Goal: Transaction & Acquisition: Obtain resource

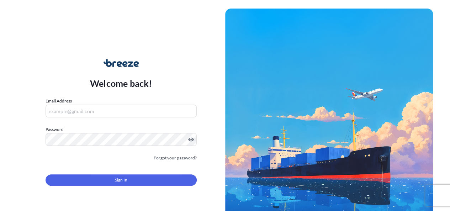
drag, startPoint x: 0, startPoint y: 0, endPoint x: 142, endPoint y: 115, distance: 182.2
click at [142, 115] on input "Email Address" at bounding box center [121, 111] width 151 height 13
type input "[PERSON_NAME][EMAIL_ADDRESS][PERSON_NAME][DOMAIN_NAME]"
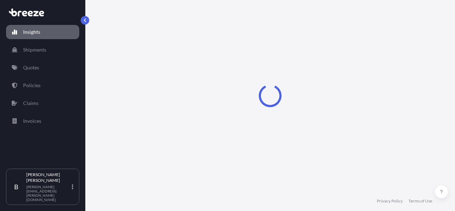
select select "2025"
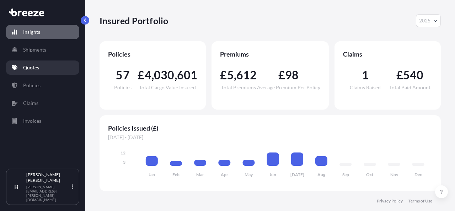
click at [34, 63] on link "Quotes" at bounding box center [42, 67] width 73 height 14
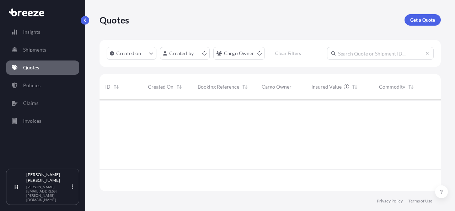
scroll to position [90, 336]
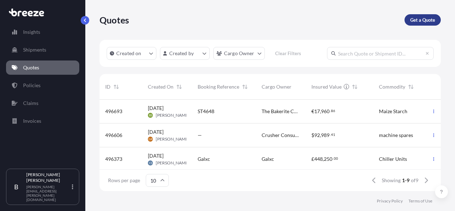
click at [420, 21] on p "Get a Quote" at bounding box center [423, 19] width 25 height 7
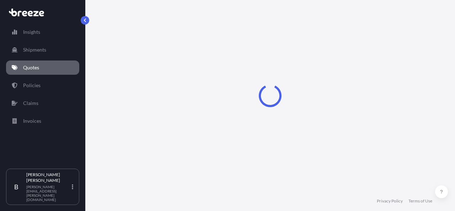
select select "Sea"
select select "1"
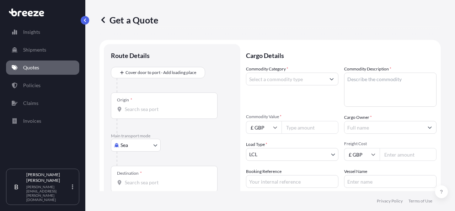
scroll to position [11, 0]
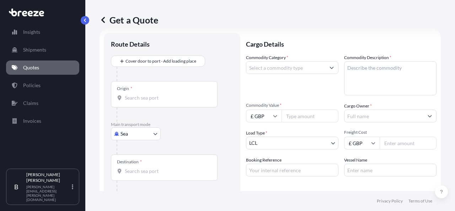
click at [150, 99] on input "Origin *" at bounding box center [167, 97] width 84 height 7
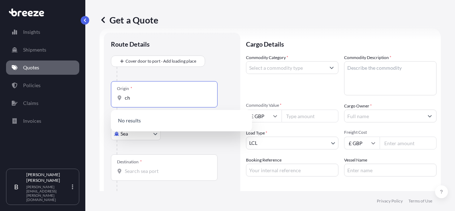
type input "c"
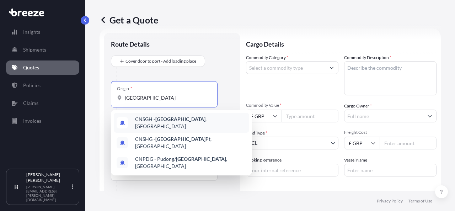
click at [180, 117] on div "CNSGH - [GEOGRAPHIC_DATA] , [GEOGRAPHIC_DATA]" at bounding box center [182, 123] width 136 height 20
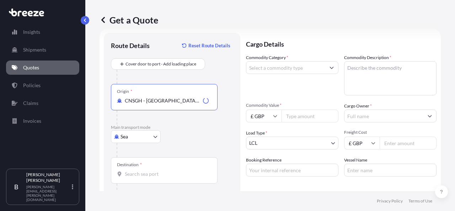
type input "CNSGH - [GEOGRAPHIC_DATA], [GEOGRAPHIC_DATA]"
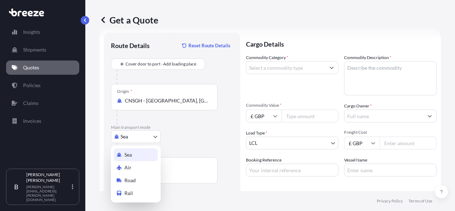
click at [143, 138] on body "3 options available. Insights Shipments Quotes Policies Claims Invoices B [PERS…" at bounding box center [227, 105] width 455 height 211
click at [135, 169] on div "Air" at bounding box center [136, 167] width 44 height 13
select select "Air"
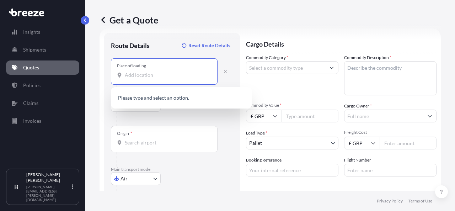
click at [153, 72] on input "Place of loading" at bounding box center [167, 75] width 84 height 7
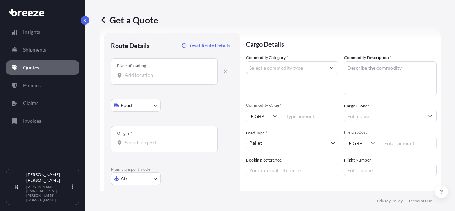
click at [126, 72] on input "Place of loading" at bounding box center [167, 75] width 84 height 7
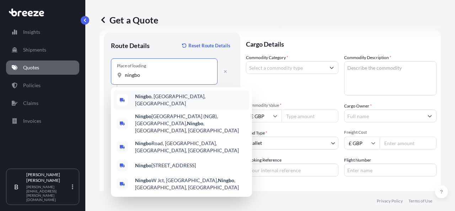
click at [169, 99] on span "[GEOGRAPHIC_DATA] , [GEOGRAPHIC_DATA], [GEOGRAPHIC_DATA]" at bounding box center [190, 100] width 111 height 14
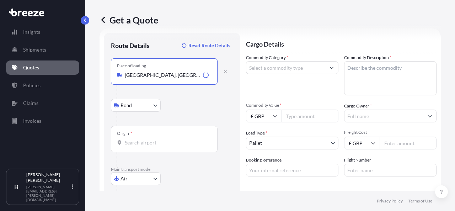
scroll to position [0, 0]
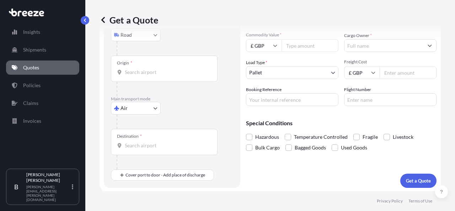
type input "[GEOGRAPHIC_DATA], [GEOGRAPHIC_DATA], [GEOGRAPHIC_DATA]"
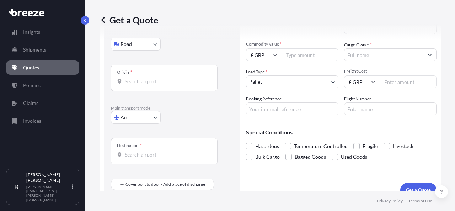
click at [151, 75] on div "Place of loading [GEOGRAPHIC_DATA], [GEOGRAPHIC_DATA], China Road Road Rail Ori…" at bounding box center [172, 93] width 122 height 193
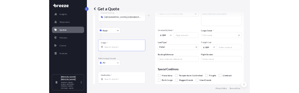
scroll to position [46, 0]
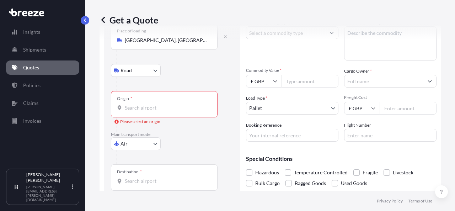
click at [188, 107] on input "Origin * Please select an origin" at bounding box center [167, 107] width 84 height 7
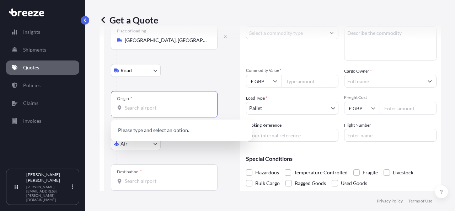
click at [183, 111] on div "Origin *" at bounding box center [164, 104] width 107 height 26
click at [183, 111] on input "Origin * Please select an origin" at bounding box center [167, 107] width 84 height 7
click at [183, 107] on input "Origin * Please select an origin" at bounding box center [167, 107] width 84 height 7
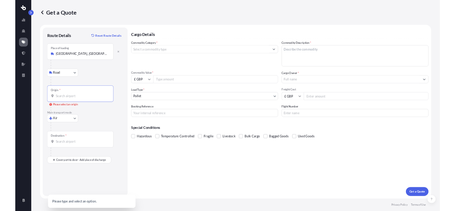
scroll to position [0, 0]
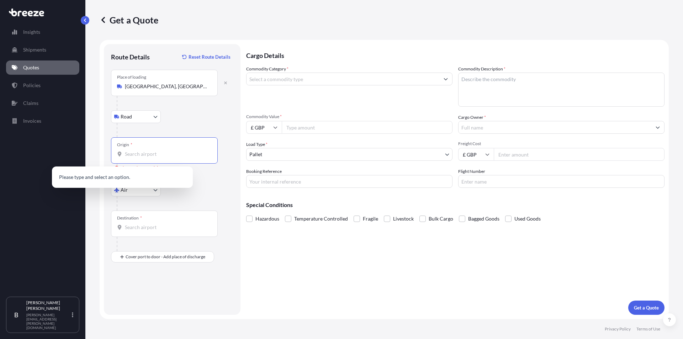
click at [155, 153] on input "Origin * Please select an origin" at bounding box center [167, 154] width 84 height 7
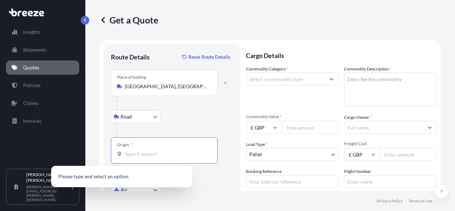
click at [134, 152] on input "Origin * Please select an origin" at bounding box center [167, 154] width 84 height 7
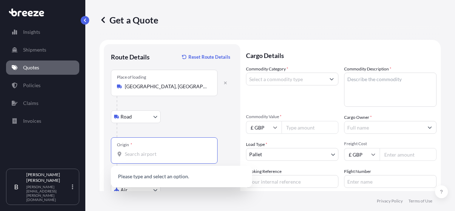
click at [187, 153] on input "Origin * Please select an origin" at bounding box center [167, 154] width 84 height 7
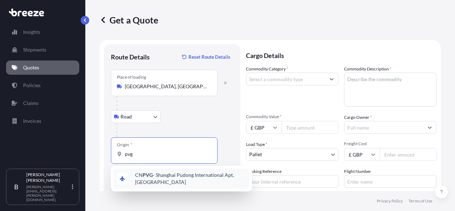
click at [191, 177] on span "CN PVG - Shanghai Pudong International Apt, [GEOGRAPHIC_DATA]" at bounding box center [190, 179] width 111 height 14
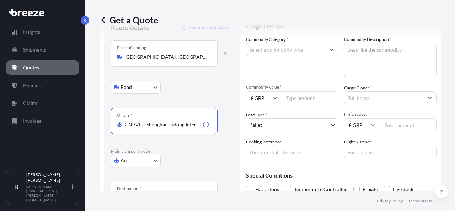
scroll to position [71, 0]
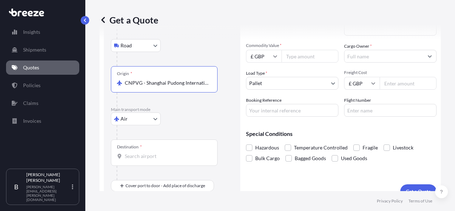
type input "CNPVG - Shanghai Pudong International Apt, [GEOGRAPHIC_DATA]"
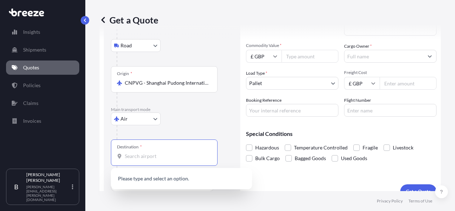
click at [165, 157] on input "Destination *" at bounding box center [167, 156] width 84 height 7
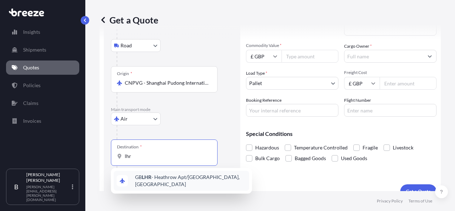
click at [178, 181] on span "GB LHR - Heathrow Apt/[GEOGRAPHIC_DATA], [GEOGRAPHIC_DATA]" at bounding box center [190, 181] width 111 height 14
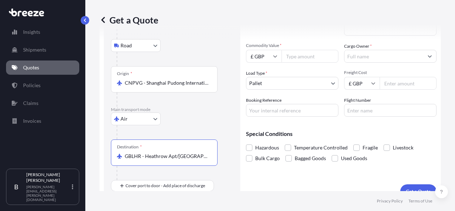
scroll to position [82, 0]
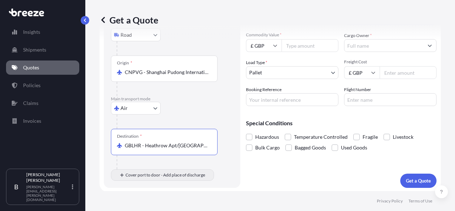
type input "GBLHR - Heathrow Apt/[GEOGRAPHIC_DATA], [GEOGRAPHIC_DATA]"
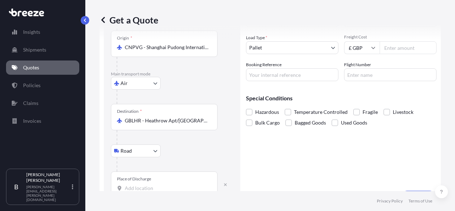
scroll to position [117, 0]
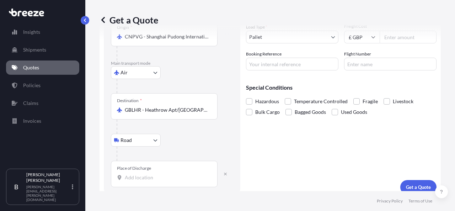
click at [143, 175] on input "Place of Discharge" at bounding box center [167, 177] width 84 height 7
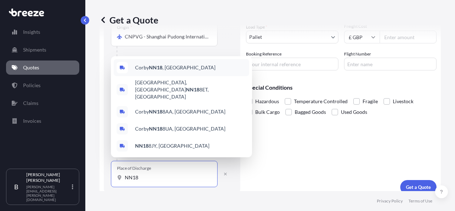
click at [173, 76] on div "Corby NN18 , [GEOGRAPHIC_DATA]" at bounding box center [182, 67] width 136 height 17
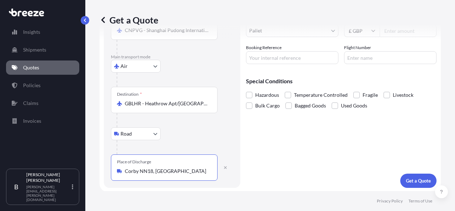
scroll to position [17, 0]
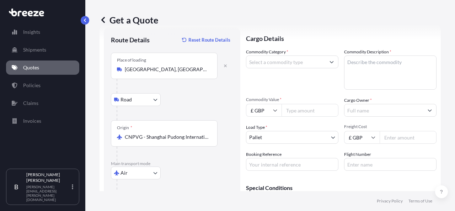
type input "Corby NN18, [GEOGRAPHIC_DATA]"
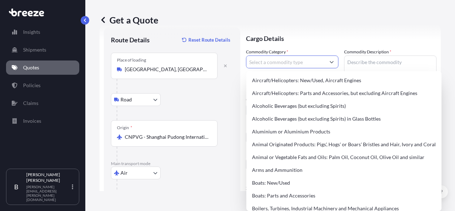
click at [276, 64] on input "Commodity Category *" at bounding box center [286, 62] width 79 height 13
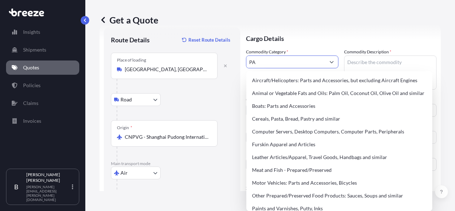
type input "P"
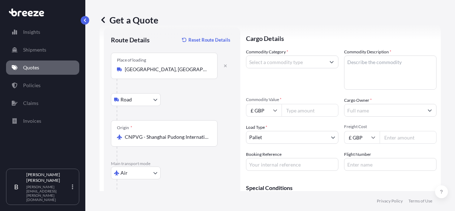
click at [264, 62] on input "Commodity Category *" at bounding box center [286, 62] width 79 height 13
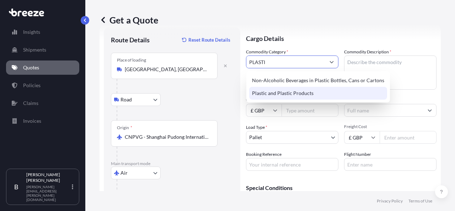
click at [321, 91] on div "Plastic and Plastic Products" at bounding box center [318, 93] width 138 height 13
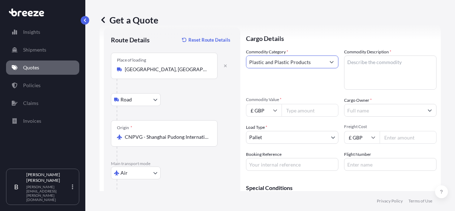
type input "Plastic and Plastic Products"
click at [377, 67] on textarea "Commodity Description *" at bounding box center [390, 73] width 93 height 34
click at [385, 69] on textarea "Commodity Description *" at bounding box center [390, 73] width 93 height 34
paste textarea "Articles for the conveyance or packing of goods, of plastics; stoppers, lids, c…"
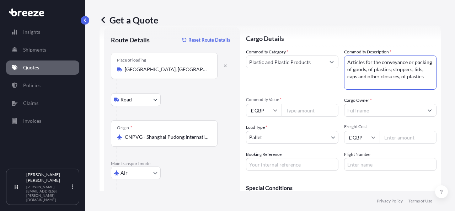
type textarea "Articles for the conveyance or packing of goods, of plastics; stoppers, lids, c…"
click at [304, 111] on input "Commodity Value *" at bounding box center [310, 110] width 57 height 13
click at [266, 109] on input "£ GBP" at bounding box center [264, 110] width 36 height 13
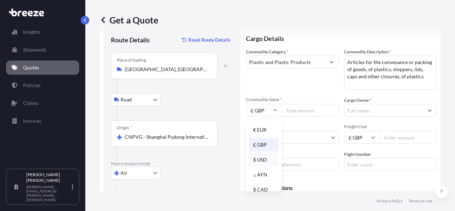
click at [263, 162] on div "$ USD" at bounding box center [264, 160] width 30 height 14
type input "$ USD"
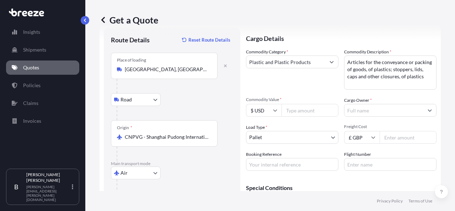
click at [296, 114] on input "Commodity Value *" at bounding box center [310, 110] width 57 height 13
type input "3250"
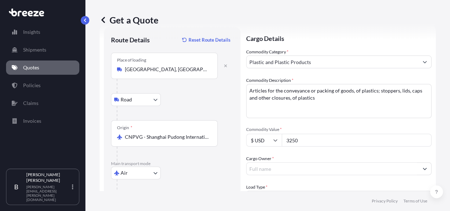
click at [358, 162] on input "Cargo Owner *" at bounding box center [333, 168] width 172 height 13
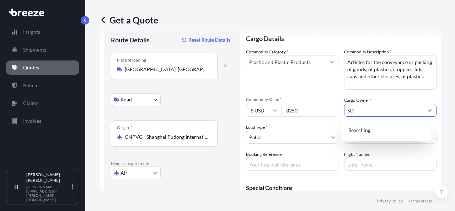
type input "S"
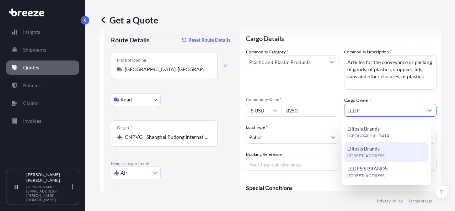
click at [376, 154] on span "[STREET_ADDRESS]" at bounding box center [367, 155] width 38 height 7
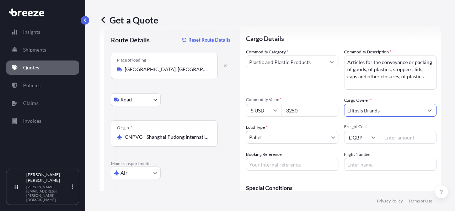
scroll to position [53, 0]
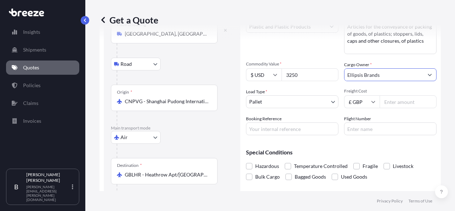
type input "Ellipsis Brands"
click at [144, 172] on input "GBLHR - Heathrow Apt/[GEOGRAPHIC_DATA], [GEOGRAPHIC_DATA]" at bounding box center [167, 174] width 84 height 7
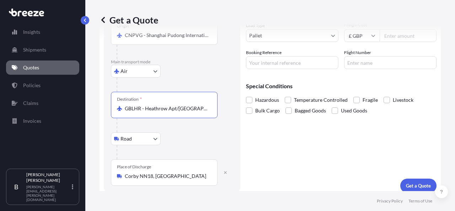
scroll to position [124, 0]
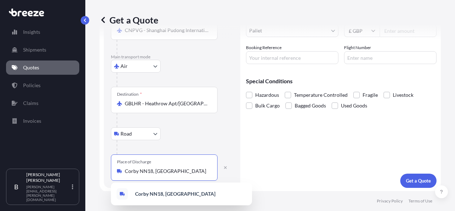
click at [144, 170] on input "Corby NN18, [GEOGRAPHIC_DATA]" at bounding box center [167, 171] width 84 height 7
drag, startPoint x: 159, startPoint y: 170, endPoint x: 47, endPoint y: 151, distance: 113.7
click at [47, 151] on div "Insights Shipments Quotes Policies Claims Invoices B [PERSON_NAME] [PERSON_NAME…" at bounding box center [227, 105] width 455 height 211
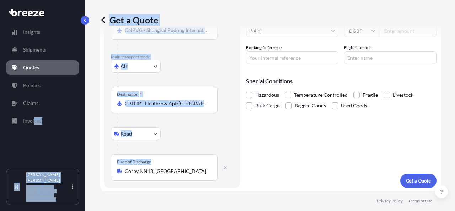
drag, startPoint x: 166, startPoint y: 174, endPoint x: 36, endPoint y: 159, distance: 131.4
click at [34, 159] on div "Insights Shipments Quotes Policies Claims Invoices B [PERSON_NAME] [PERSON_NAME…" at bounding box center [227, 105] width 455 height 211
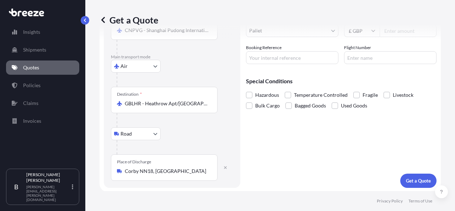
click at [156, 175] on div "Place of Discharge Corby NN18, [GEOGRAPHIC_DATA]" at bounding box center [164, 167] width 107 height 26
click at [156, 175] on input "Corby NN18, [GEOGRAPHIC_DATA]" at bounding box center [167, 171] width 84 height 7
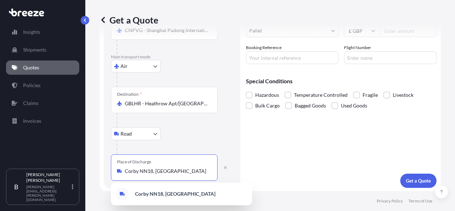
drag, startPoint x: 175, startPoint y: 173, endPoint x: 78, endPoint y: 163, distance: 97.6
click at [84, 169] on div "Insights Shipments Quotes Policies Claims Invoices B [PERSON_NAME] [PERSON_NAME…" at bounding box center [227, 105] width 455 height 211
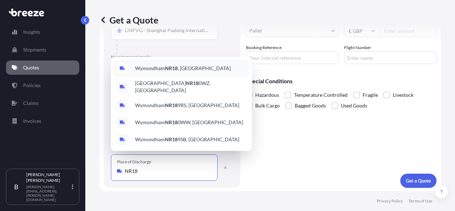
click at [169, 75] on div "Wymondham NR18 , [GEOGRAPHIC_DATA]" at bounding box center [182, 68] width 136 height 17
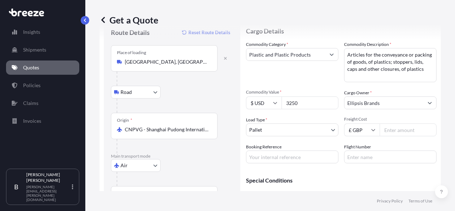
scroll to position [36, 0]
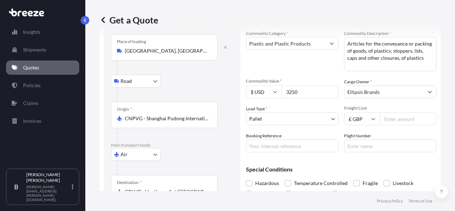
type input "Wymondham NR18, [GEOGRAPHIC_DATA]"
click at [399, 120] on input "Freight Cost" at bounding box center [408, 118] width 57 height 13
click at [405, 117] on input "Freight Cost" at bounding box center [408, 118] width 57 height 13
type input "2388"
click at [317, 146] on input "Booking Reference" at bounding box center [292, 145] width 93 height 13
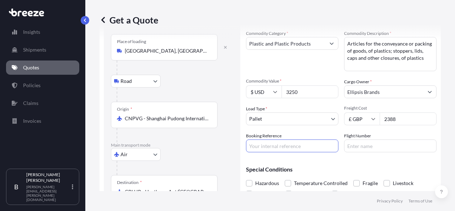
click at [277, 145] on input "Booking Reference" at bounding box center [292, 145] width 93 height 13
paste input "2NIA5080017"
type input "2NIA5080017"
click at [366, 147] on input "Flight Number" at bounding box center [390, 145] width 93 height 13
click at [354, 151] on input "Flight Number" at bounding box center [390, 145] width 93 height 13
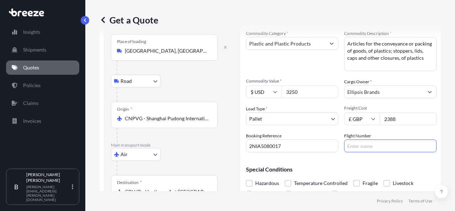
paste input "JL"
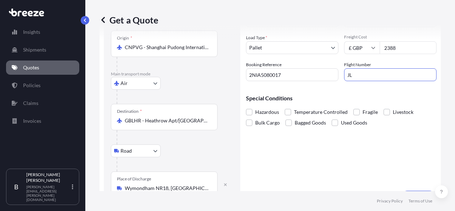
type input "JL"
click at [261, 133] on div "Cargo Details Commodity Category * Plastic and Plastic Products Commodity Descr…" at bounding box center [341, 71] width 191 height 268
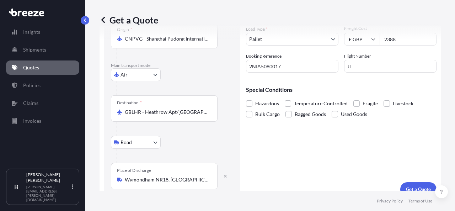
scroll to position [124, 0]
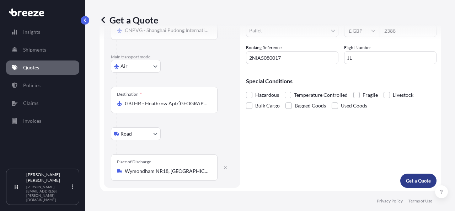
click at [407, 175] on button "Get a Quote" at bounding box center [419, 181] width 36 height 14
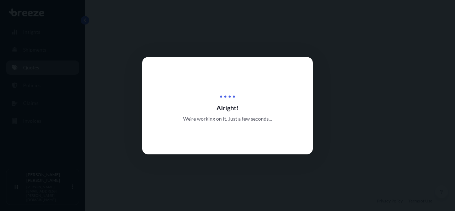
select select "Road"
select select "Air"
select select "Road"
select select "1"
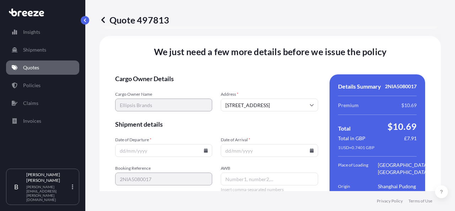
scroll to position [1048, 0]
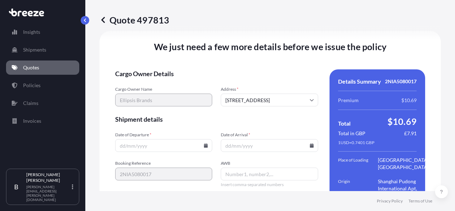
click at [258, 97] on input "[STREET_ADDRESS]" at bounding box center [269, 100] width 97 height 13
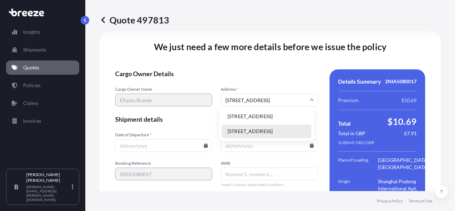
click at [258, 97] on input "[STREET_ADDRESS]" at bounding box center [269, 100] width 97 height 13
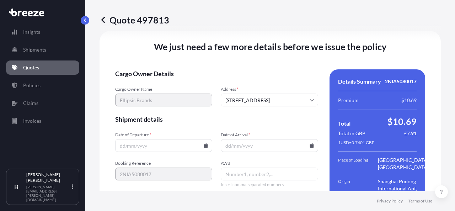
click at [178, 143] on input "Date of Departure *" at bounding box center [163, 145] width 97 height 13
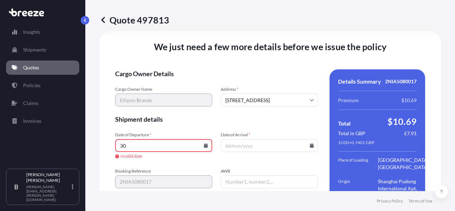
click at [201, 143] on input "30" at bounding box center [163, 145] width 97 height 13
click at [204, 143] on icon at bounding box center [206, 145] width 4 height 4
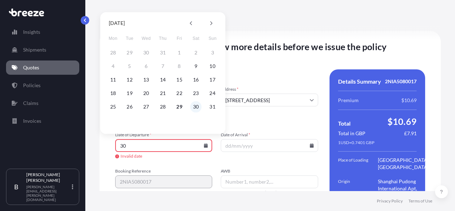
click at [194, 110] on button "30" at bounding box center [195, 106] width 11 height 11
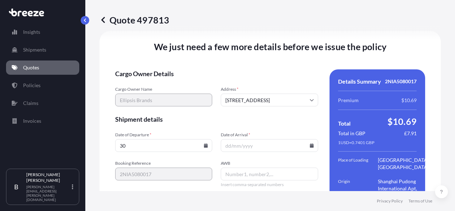
type input "[DATE]"
click at [310, 145] on icon at bounding box center [312, 145] width 4 height 4
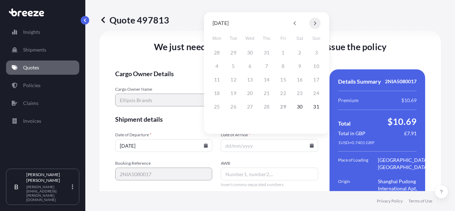
click at [314, 22] on icon at bounding box center [315, 23] width 3 height 4
click at [303, 54] on button "6" at bounding box center [299, 52] width 11 height 11
type input "[DATE]"
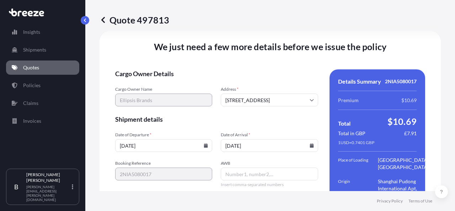
click at [240, 175] on input "AWB" at bounding box center [269, 174] width 97 height 13
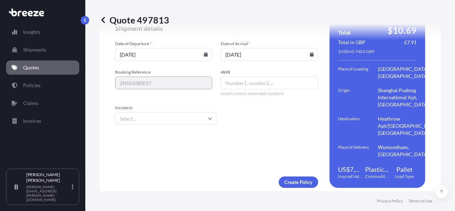
scroll to position [1142, 0]
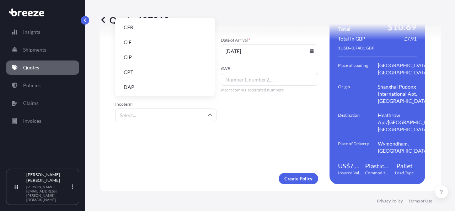
click at [183, 112] on input "Incoterm" at bounding box center [165, 115] width 101 height 13
click at [154, 47] on li "EXW" at bounding box center [165, 42] width 94 height 14
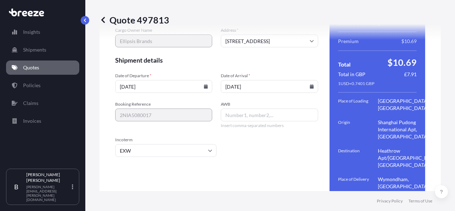
scroll to position [1142, 0]
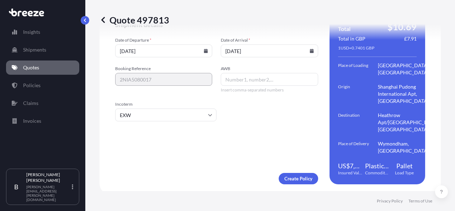
click at [267, 74] on input "AWB" at bounding box center [269, 79] width 97 height 13
type input "TBC"
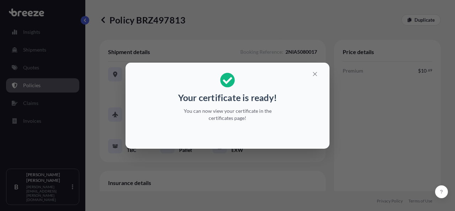
click at [362, 132] on div "Your certificate is ready! You can now view your certificate in the certificate…" at bounding box center [227, 105] width 455 height 211
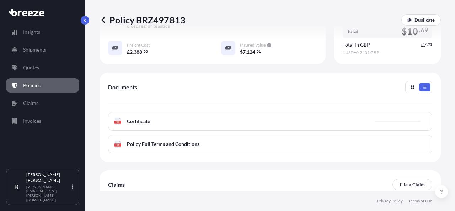
scroll to position [283, 0]
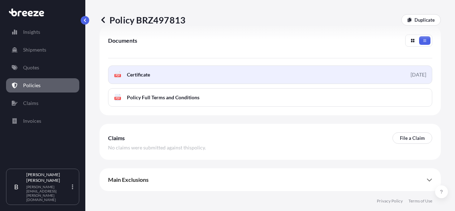
click at [331, 74] on link "PDF Certificate [DATE]" at bounding box center [270, 74] width 325 height 19
